Goal: Task Accomplishment & Management: Complete application form

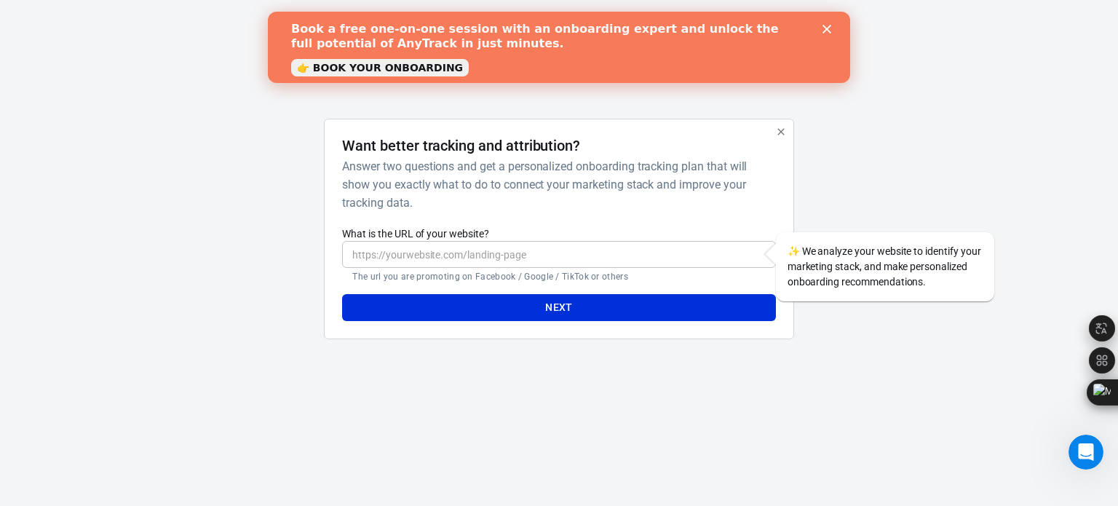
click at [459, 250] on input "What is the URL of your website?" at bounding box center [558, 254] width 433 height 27
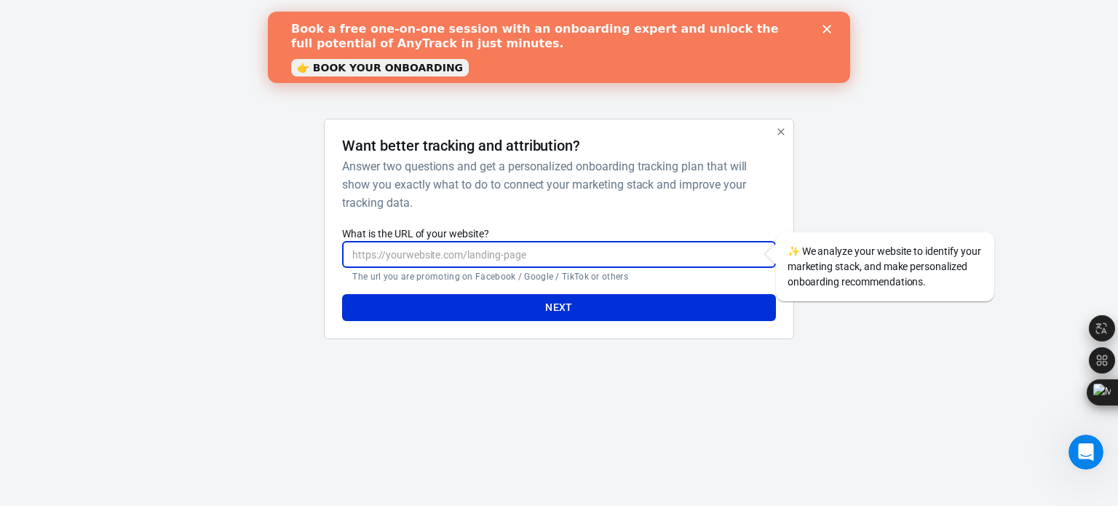
click at [502, 244] on input "What is the URL of your website?" at bounding box center [558, 254] width 433 height 27
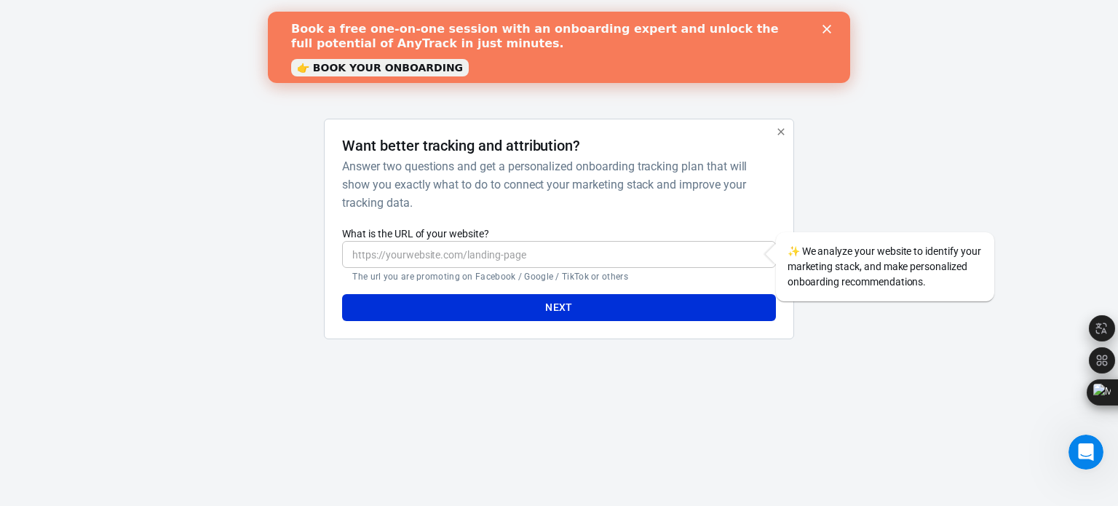
click at [514, 213] on div "Want better tracking and attribution? Answer two questions and get a personaliz…" at bounding box center [558, 229] width 433 height 184
click at [512, 246] on input "What is the URL of your website?" at bounding box center [558, 254] width 433 height 27
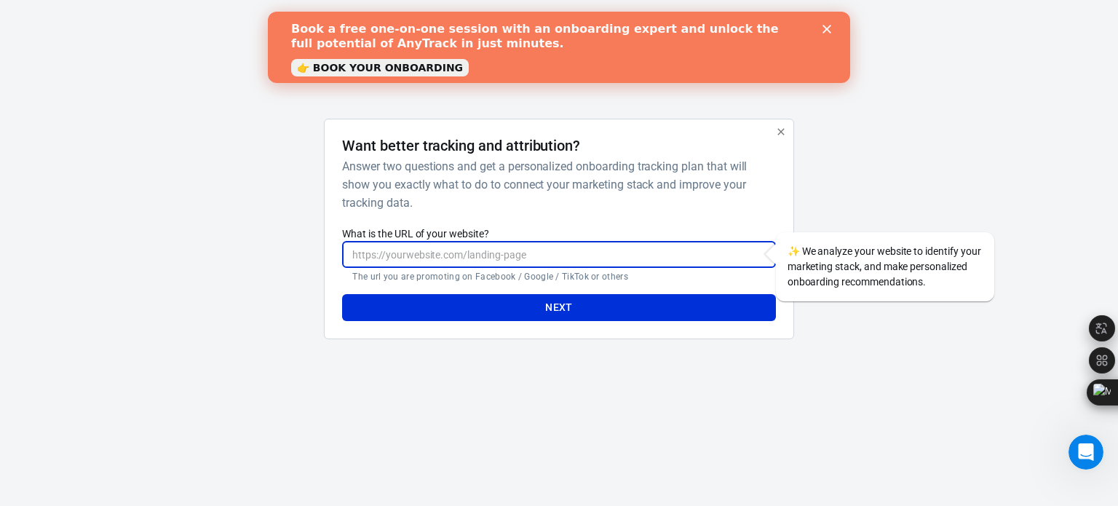
click at [516, 207] on h6 "Answer two questions and get a personalized onboarding tracking plan that will …" at bounding box center [555, 184] width 427 height 55
click at [442, 258] on input "What is the URL of your website?" at bounding box center [558, 254] width 433 height 27
